Goal: Information Seeking & Learning: Find specific page/section

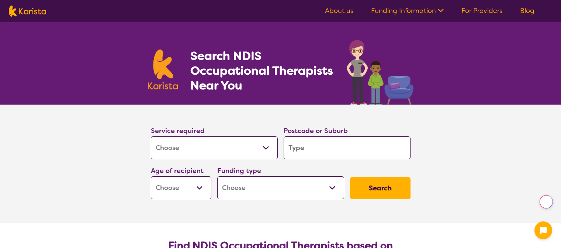
select select "[MEDICAL_DATA]"
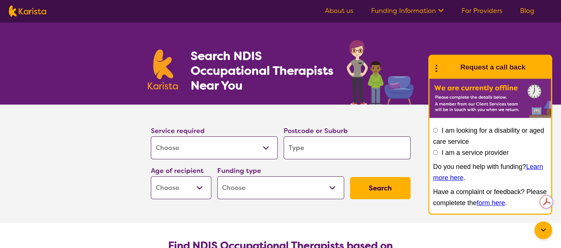
click at [118, 134] on section "Service required Allied Health Assistant Assessment (ADHD or Autism) Behaviour …" at bounding box center [280, 163] width 561 height 118
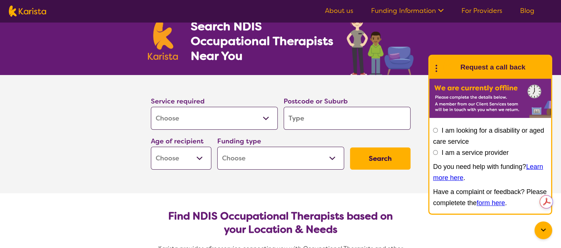
click at [311, 120] on input "search" at bounding box center [347, 118] width 127 height 23
click at [269, 142] on div "Funding type Home Care Package (HCP) National Disability Insurance Scheme (NDIS…" at bounding box center [280, 152] width 127 height 34
click at [200, 158] on select "Early Childhood - 0 to 9 Child - 10 to 11 Adolescent - 12 to 17 Adult - 18 to 6…" at bounding box center [181, 157] width 60 height 23
select select "EC"
click at [151, 146] on select "Early Childhood - 0 to 9 Child - 10 to 11 Adolescent - 12 to 17 Adult - 18 to 6…" at bounding box center [181, 157] width 60 height 23
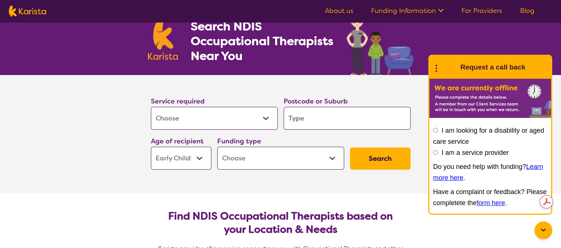
select select "EC"
click at [331, 159] on select "Home Care Package (HCP) National Disability Insurance Scheme (NDIS) I don't know" at bounding box center [280, 157] width 127 height 23
select select "NDIS"
click at [217, 146] on select "Home Care Package (HCP) National Disability Insurance Scheme (NDIS) I don't know" at bounding box center [280, 157] width 127 height 23
select select "NDIS"
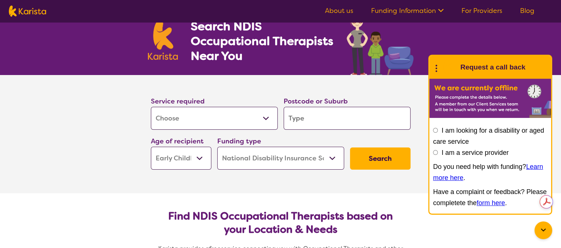
click at [314, 119] on input "search" at bounding box center [347, 118] width 127 height 23
type input "4"
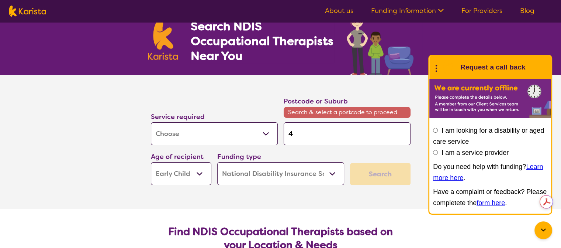
type input "41"
type input "411"
type input "4110"
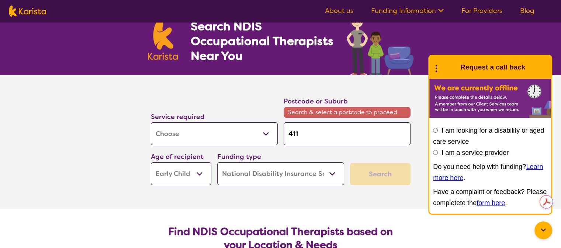
type input "4110"
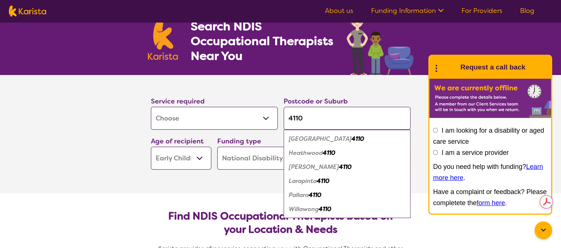
type input "4110"
click at [312, 137] on em "Acacia Ridge" at bounding box center [320, 139] width 63 height 8
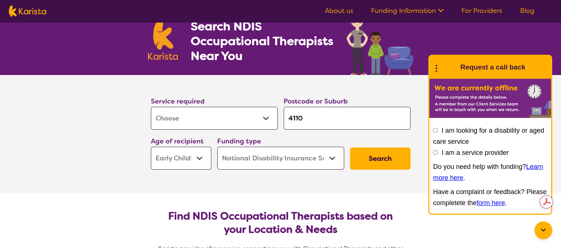
click at [370, 157] on button "Search" at bounding box center [380, 158] width 60 height 22
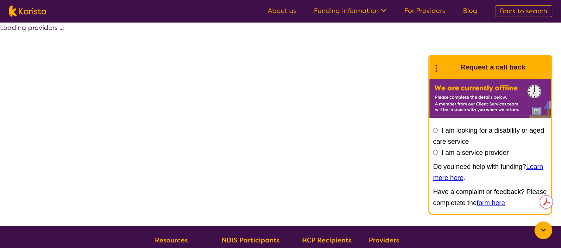
select select "by_score"
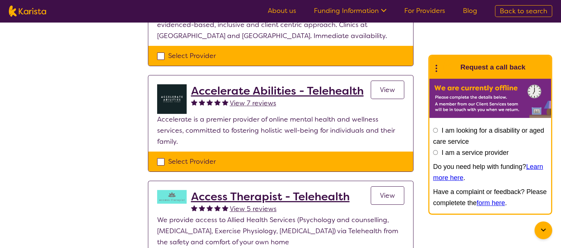
scroll to position [148, 0]
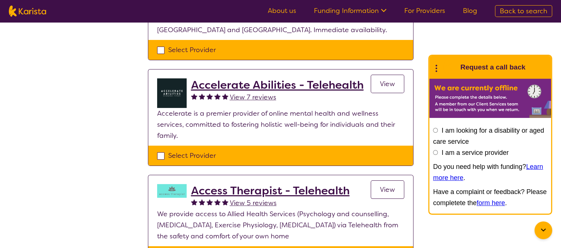
select select "[MEDICAL_DATA]"
select select "EC"
select select "NDIS"
select select "[MEDICAL_DATA]"
select select "EC"
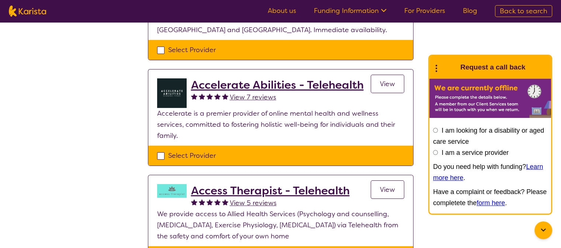
select select "NDIS"
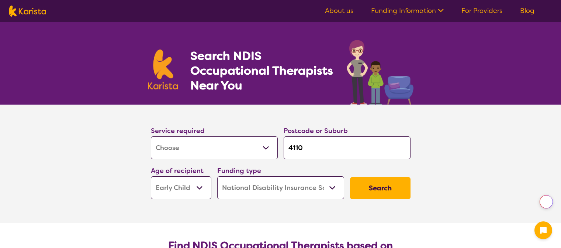
select select "[MEDICAL_DATA]"
select select "EC"
select select "NDIS"
select select "[MEDICAL_DATA]"
select select "EC"
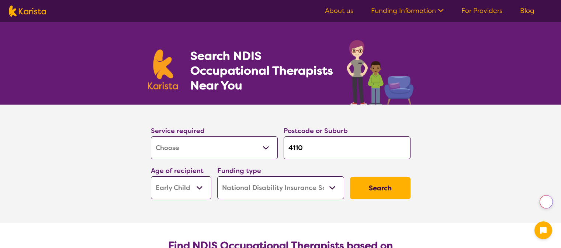
select select "NDIS"
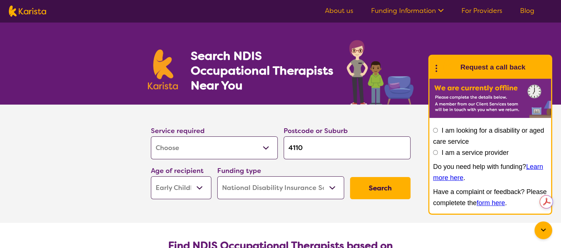
click at [263, 149] on select "Allied Health Assistant Assessment ([MEDICAL_DATA] or [MEDICAL_DATA]) Behaviour…" at bounding box center [214, 147] width 127 height 23
select select "Speech therapy"
click at [151, 136] on select "Allied Health Assistant Assessment ([MEDICAL_DATA] or [MEDICAL_DATA]) Behaviour…" at bounding box center [214, 147] width 127 height 23
select select "Speech therapy"
click at [369, 191] on button "Search" at bounding box center [380, 188] width 60 height 22
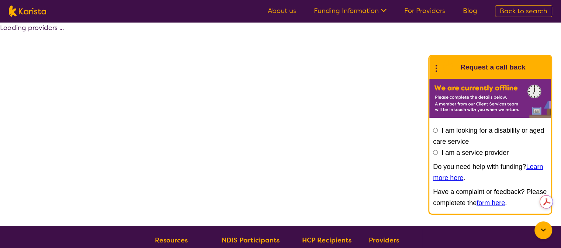
select select "by_score"
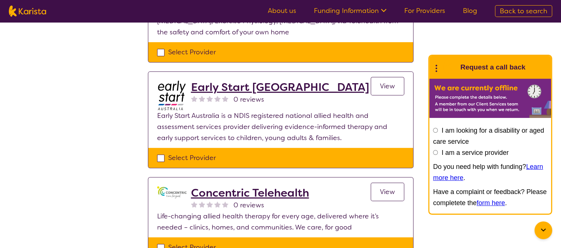
scroll to position [339, 0]
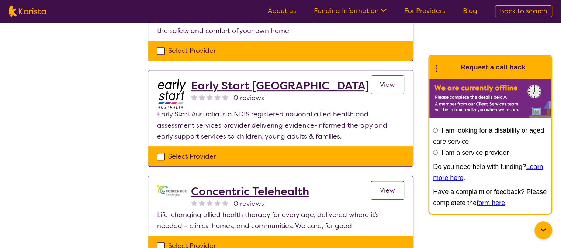
click at [387, 80] on span "View" at bounding box center [387, 84] width 15 height 9
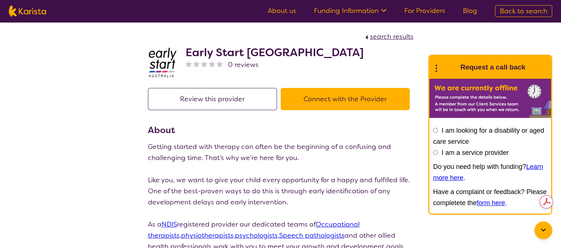
click at [420, 54] on section "search results Early Start Australia 0 reviews" at bounding box center [280, 50] width 283 height 57
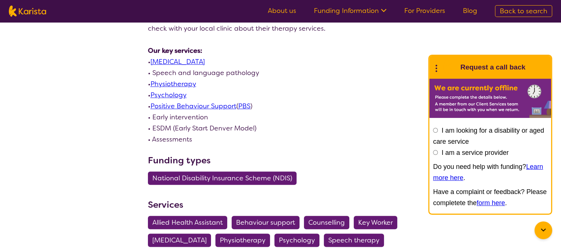
scroll to position [369, 0]
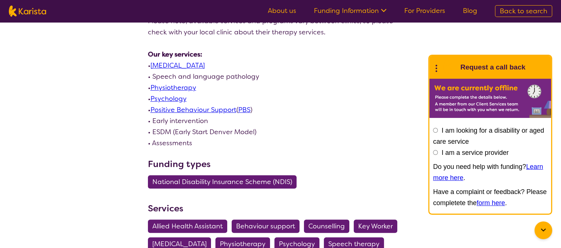
click at [163, 66] on link "[MEDICAL_DATA]" at bounding box center [177, 65] width 54 height 9
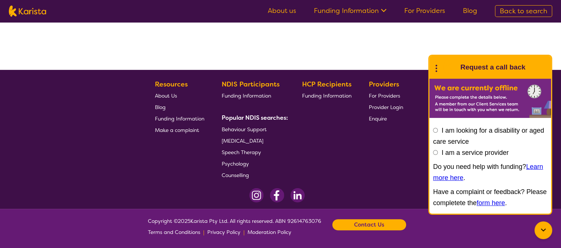
select select "by_score"
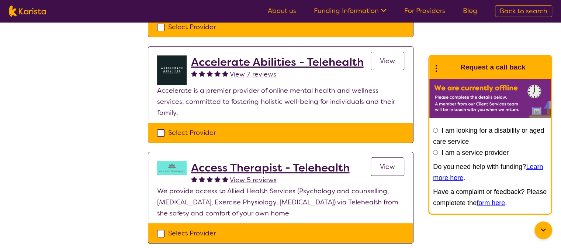
scroll to position [0, 0]
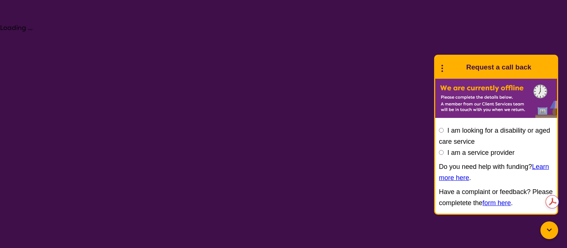
select select "[MEDICAL_DATA]"
select select "EC"
select select "NDIS"
select select "[MEDICAL_DATA]"
select select "EC"
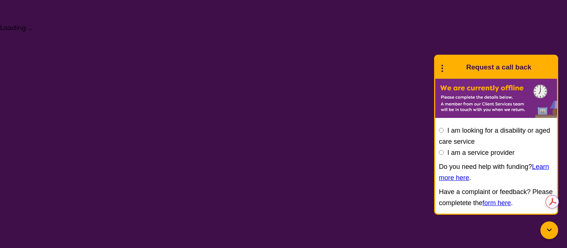
select select "NDIS"
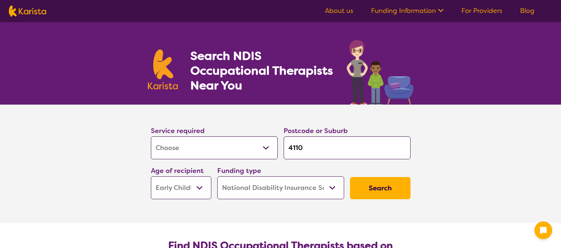
select select "[MEDICAL_DATA]"
select select "EC"
select select "NDIS"
select select "[MEDICAL_DATA]"
select select "EC"
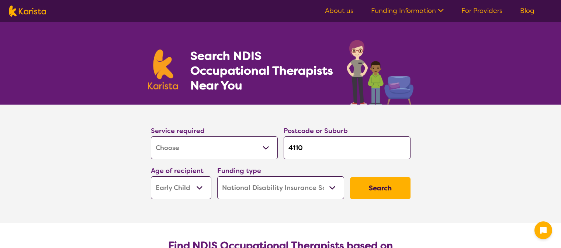
select select "NDIS"
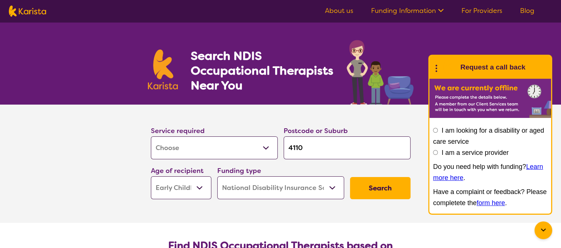
click at [332, 11] on link "About us" at bounding box center [339, 10] width 28 height 9
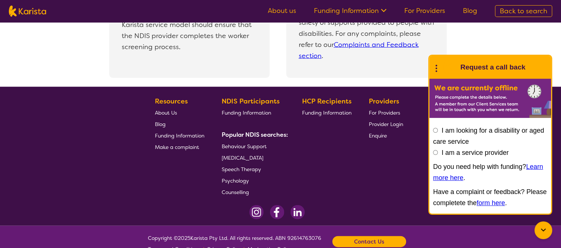
scroll to position [1665, 0]
